Goal: Information Seeking & Learning: Understand process/instructions

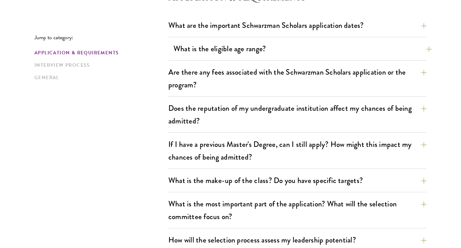
scroll to position [214, 0]
click at [78, 66] on link "Interview Process" at bounding box center [99, 65] width 130 height 7
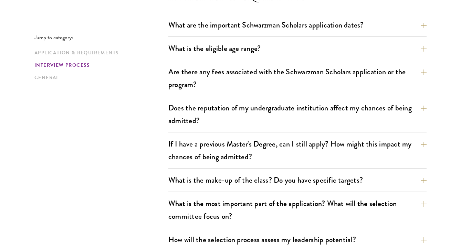
scroll to position [792, 0]
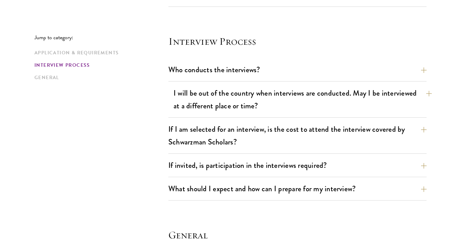
click at [211, 110] on button "I will be out of the country when interviews are conducted. May I be interviewe…" at bounding box center [302, 99] width 258 height 28
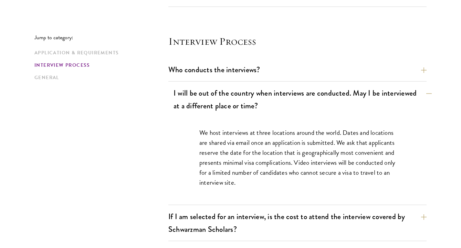
click at [212, 101] on button "I will be out of the country when interviews are conducted. May I be interviewe…" at bounding box center [302, 99] width 258 height 28
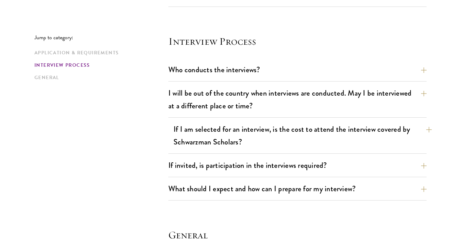
click at [214, 134] on button "If I am selected for an interview, is the cost to attend the interview covered …" at bounding box center [302, 135] width 258 height 28
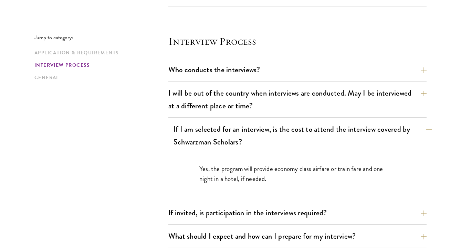
click at [214, 134] on button "If I am selected for an interview, is the cost to attend the interview covered …" at bounding box center [302, 135] width 258 height 28
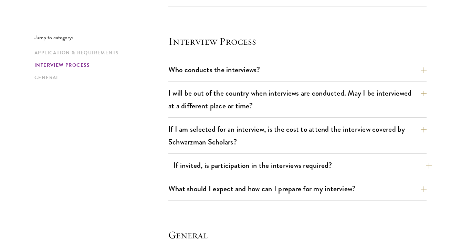
click at [215, 164] on button "If invited, is participation in the interviews required?" at bounding box center [302, 165] width 258 height 15
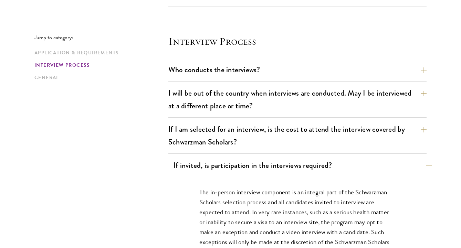
click at [215, 164] on button "If invited, is participation in the interviews required?" at bounding box center [302, 165] width 258 height 15
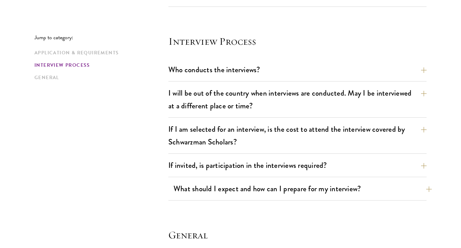
click at [211, 196] on button "What should I expect and how can I prepare for my interview?" at bounding box center [302, 188] width 258 height 15
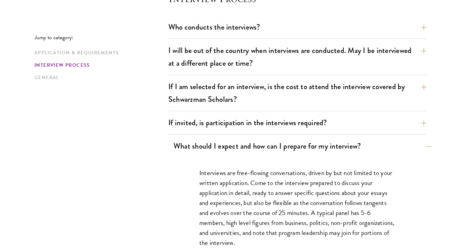
scroll to position [837, 0]
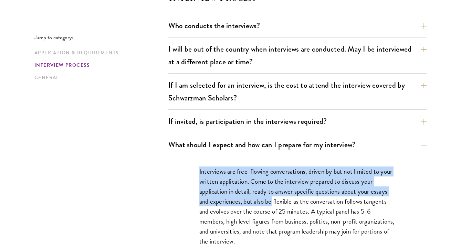
drag, startPoint x: 210, startPoint y: 164, endPoint x: 269, endPoint y: 205, distance: 71.4
click at [268, 205] on p "Interviews are free-flowing conversations, driven by but not limited to your wr…" at bounding box center [297, 207] width 196 height 80
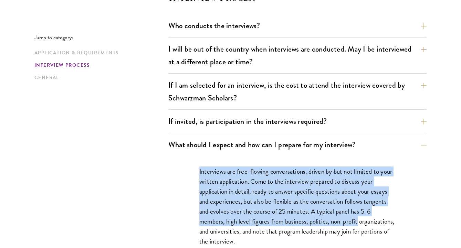
drag, startPoint x: 193, startPoint y: 173, endPoint x: 360, endPoint y: 222, distance: 173.6
click at [360, 222] on p "Interviews are free-flowing conversations, driven by but not limited to your wr…" at bounding box center [297, 207] width 196 height 80
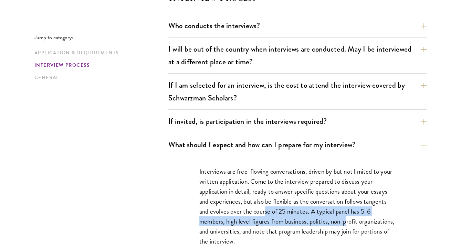
drag, startPoint x: 263, startPoint y: 207, endPoint x: 348, endPoint y: 217, distance: 85.2
click at [348, 217] on p "Interviews are free-flowing conversations, driven by but not limited to your wr…" at bounding box center [297, 207] width 196 height 80
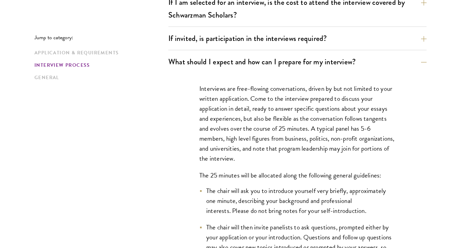
scroll to position [919, 0]
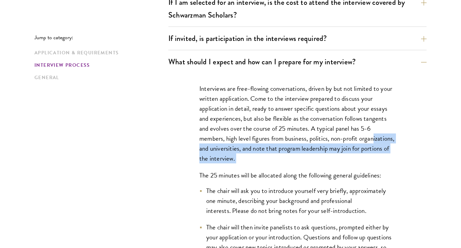
drag, startPoint x: 214, startPoint y: 151, endPoint x: 283, endPoint y: 163, distance: 70.5
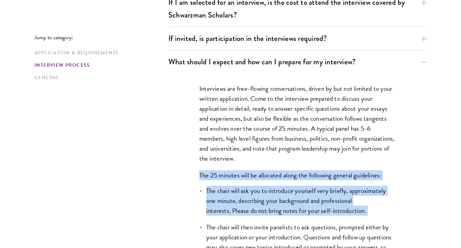
drag, startPoint x: 286, startPoint y: 161, endPoint x: 307, endPoint y: 217, distance: 60.2
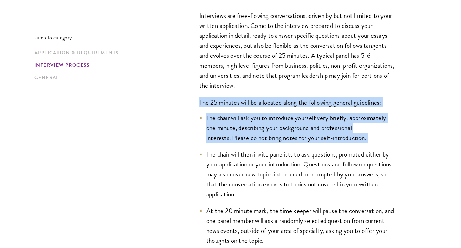
scroll to position [995, 0]
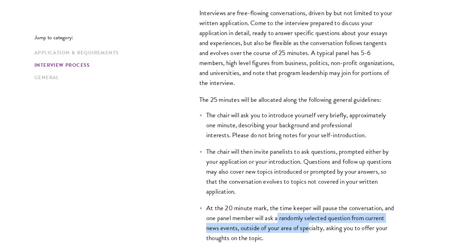
drag, startPoint x: 279, startPoint y: 214, endPoint x: 307, endPoint y: 230, distance: 32.8
click at [307, 230] on li "At the 20 minute mark, the time keeper will pause the conversation, and one pan…" at bounding box center [297, 223] width 196 height 40
drag, startPoint x: 252, startPoint y: 220, endPoint x: 293, endPoint y: 231, distance: 42.2
click at [293, 231] on li "At the 20 minute mark, the time keeper will pause the conversation, and one pan…" at bounding box center [297, 223] width 196 height 40
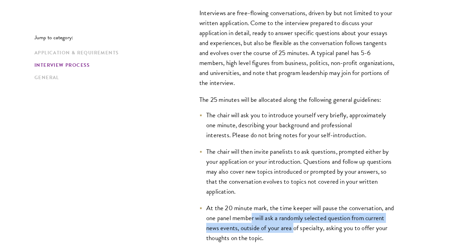
click at [293, 231] on li "At the 20 minute mark, the time keeper will pause the conversation, and one pan…" at bounding box center [297, 223] width 196 height 40
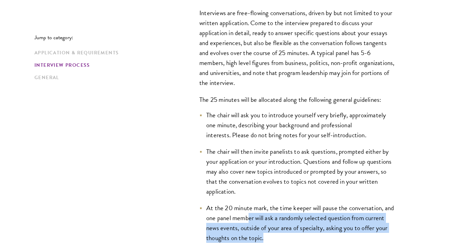
drag, startPoint x: 249, startPoint y: 218, endPoint x: 291, endPoint y: 233, distance: 44.3
click at [291, 233] on li "At the 20 minute mark, the time keeper will pause the conversation, and one pan…" at bounding box center [297, 223] width 196 height 40
drag, startPoint x: 231, startPoint y: 216, endPoint x: 324, endPoint y: 235, distance: 94.4
click at [324, 235] on li "At the 20 minute mark, the time keeper will pause the conversation, and one pan…" at bounding box center [297, 223] width 196 height 40
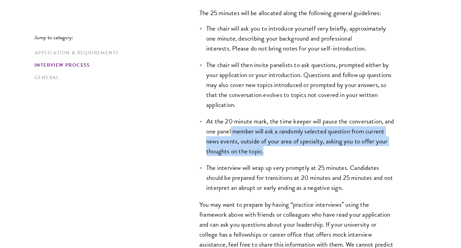
scroll to position [1088, 0]
